Goal: Connect with others: Participate in discussion

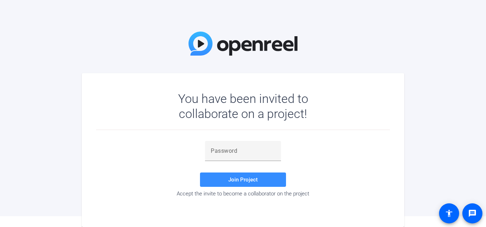
click at [221, 161] on div at bounding box center [243, 165] width 76 height 8
click at [223, 152] on input "text" at bounding box center [243, 151] width 65 height 9
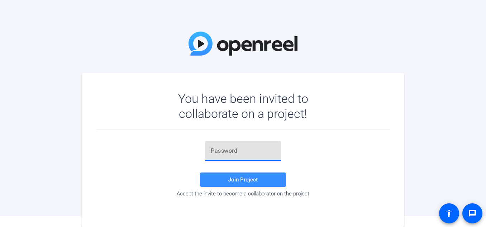
paste input "C99{kU"
type input "C99{kU"
click at [231, 174] on span at bounding box center [243, 179] width 86 height 17
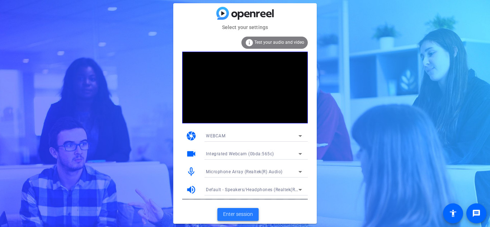
click at [249, 209] on span at bounding box center [237, 214] width 41 height 17
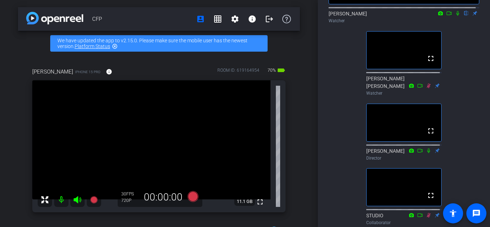
scroll to position [141, 0]
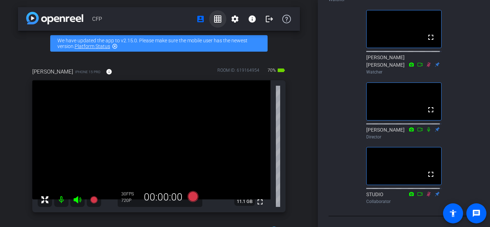
click at [209, 23] on span at bounding box center [217, 18] width 17 height 17
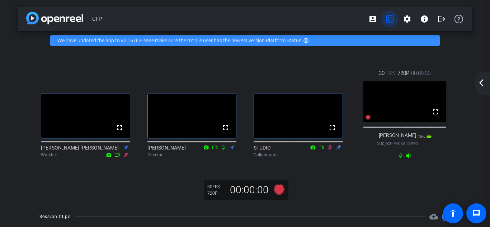
scroll to position [0, 0]
click at [364, 18] on span at bounding box center [372, 18] width 17 height 17
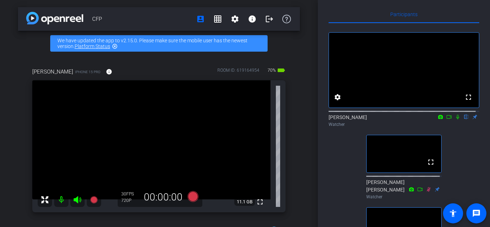
scroll to position [5, 0]
click at [455, 119] on icon at bounding box center [458, 116] width 6 height 5
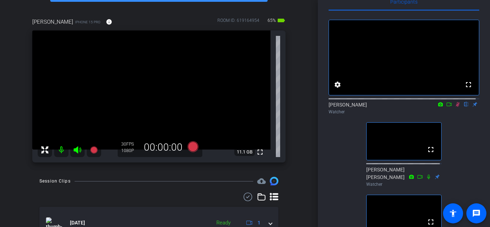
scroll to position [0, 0]
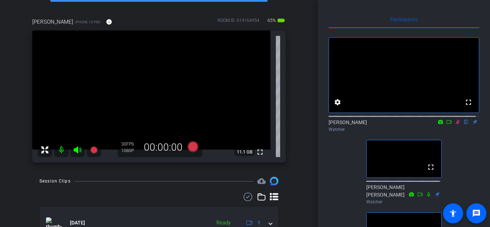
click at [456, 124] on icon at bounding box center [458, 122] width 4 height 5
click at [456, 124] on icon at bounding box center [457, 122] width 3 height 5
click at [456, 124] on icon at bounding box center [458, 121] width 6 height 5
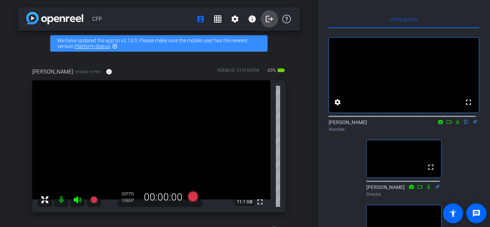
click at [267, 20] on mat-icon "logout" at bounding box center [269, 19] width 9 height 9
